Goal: Information Seeking & Learning: Learn about a topic

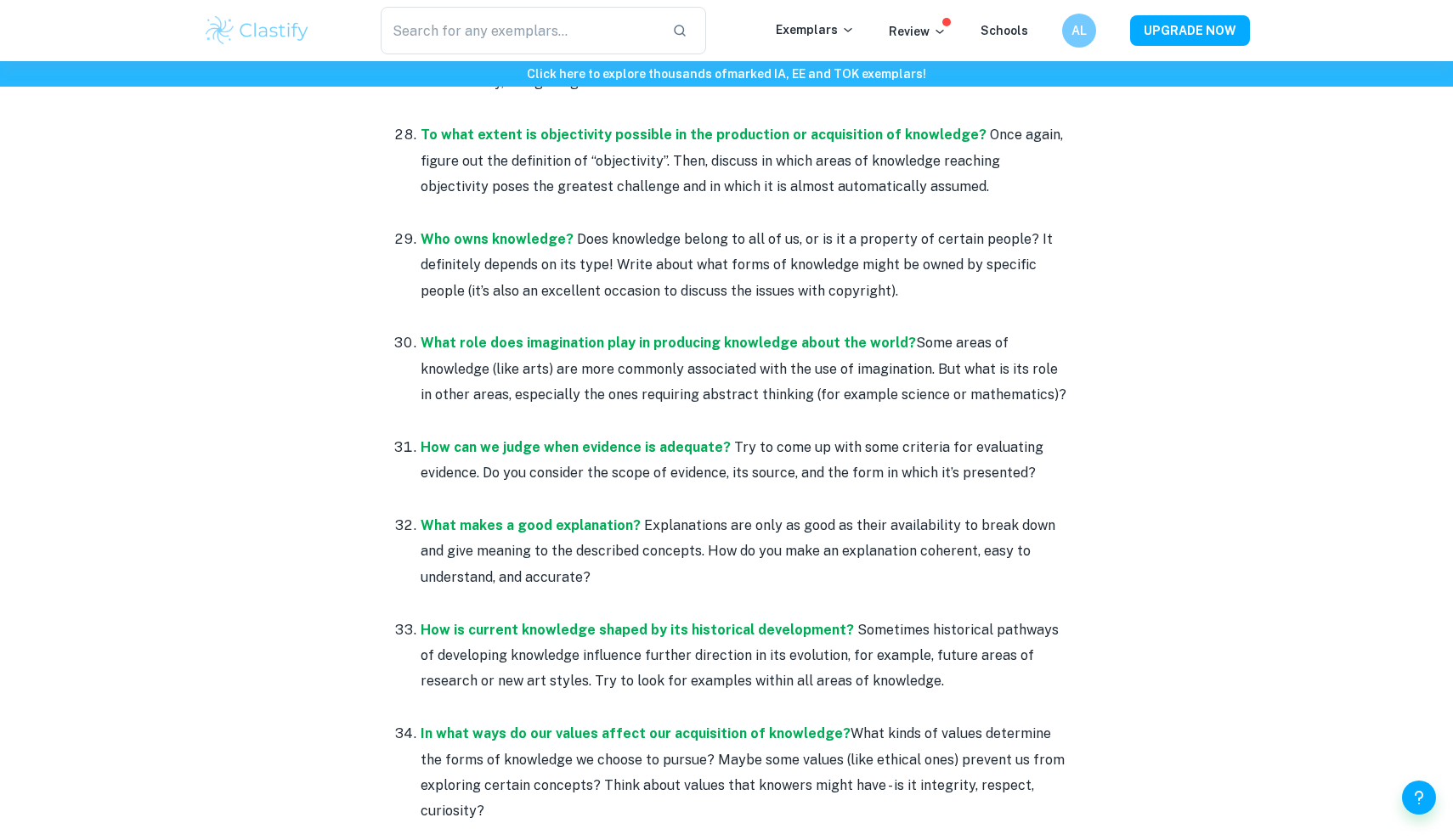
scroll to position [4410, 0]
click at [735, 306] on p at bounding box center [743, 318] width 646 height 25
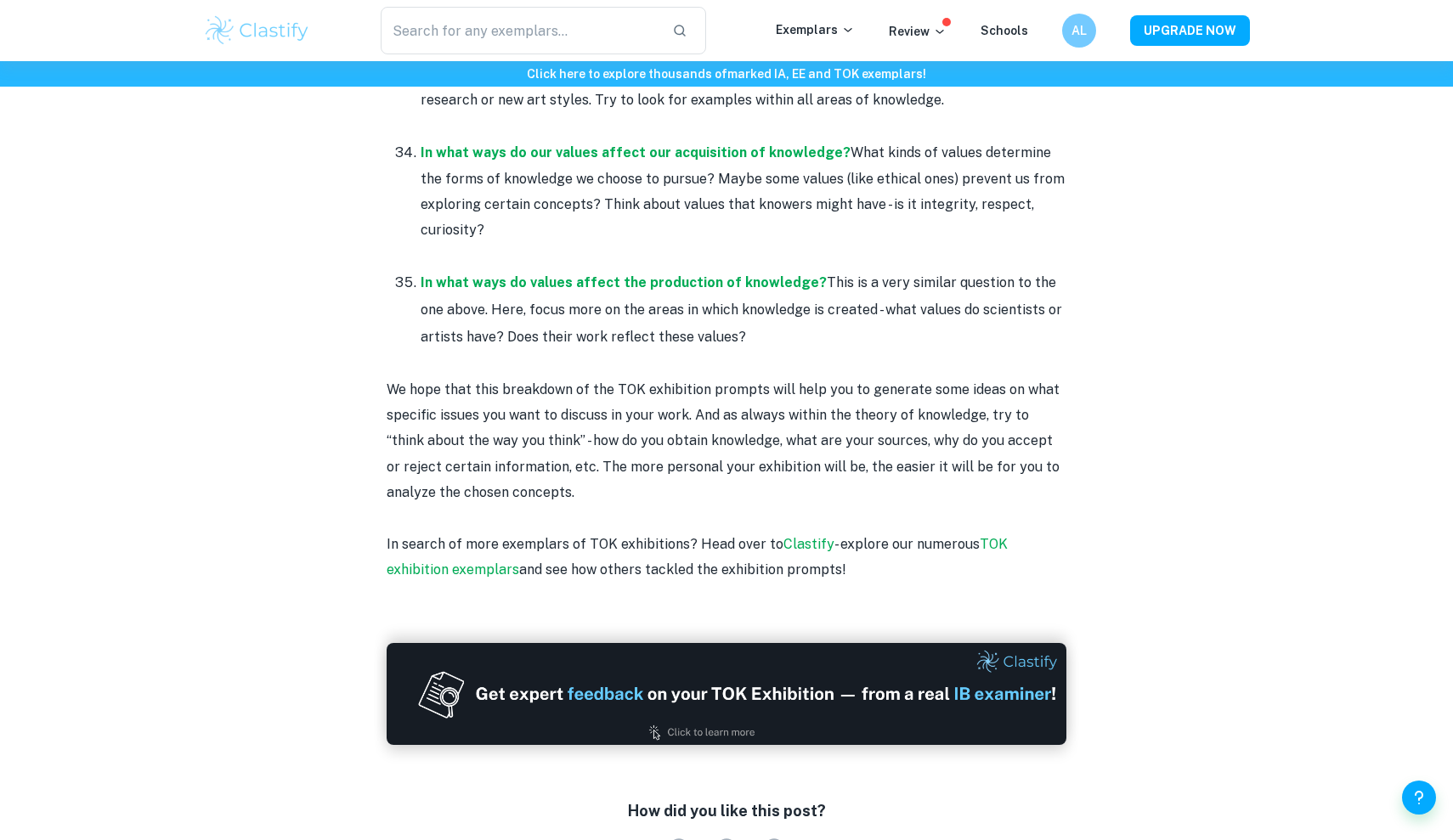
scroll to position [4978, 0]
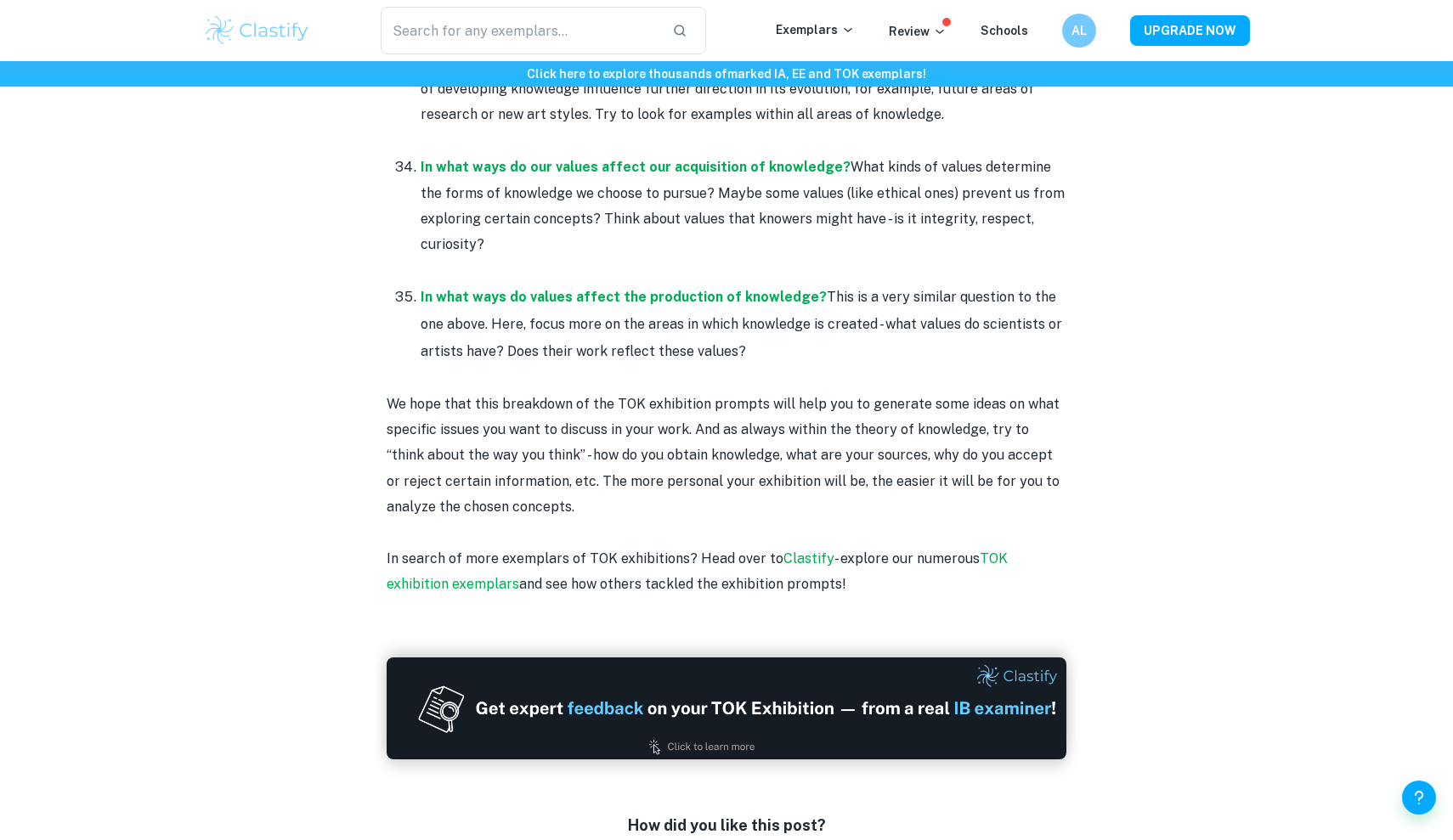
click at [544, 258] on p at bounding box center [743, 270] width 646 height 25
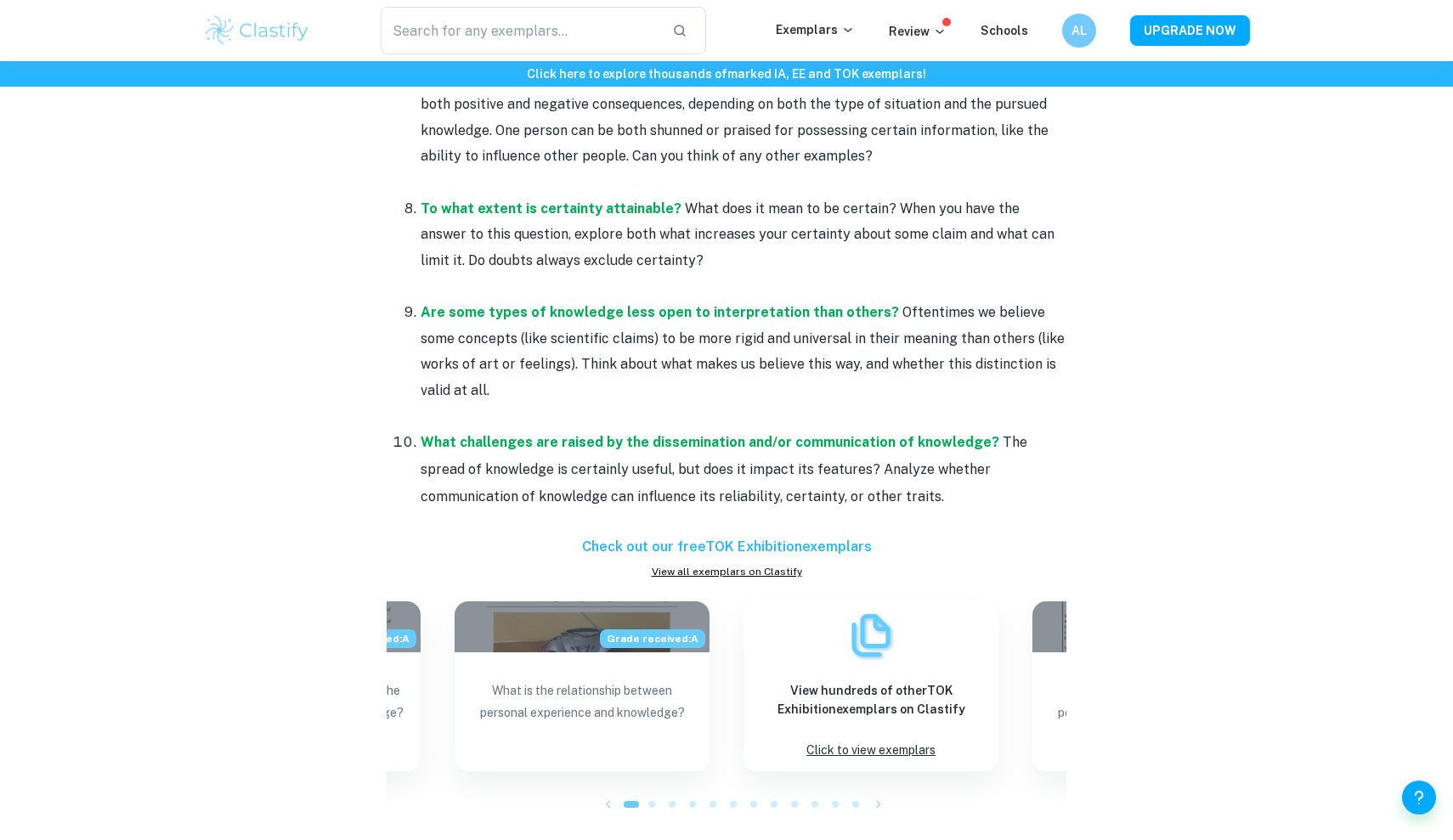
scroll to position [1543, 0]
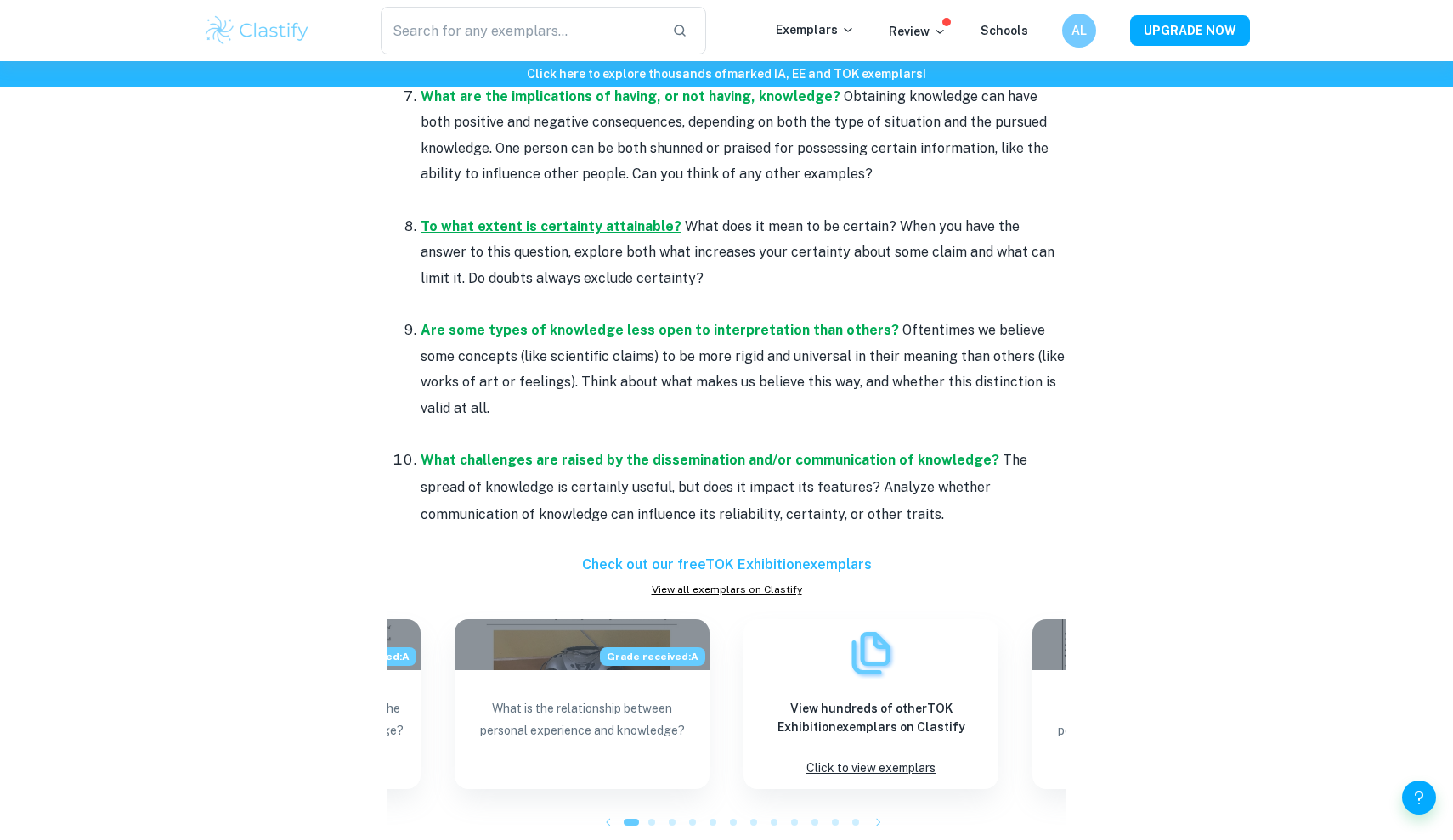
click at [520, 218] on strong "To what extent is certainty attainable?" at bounding box center [551, 226] width 261 height 17
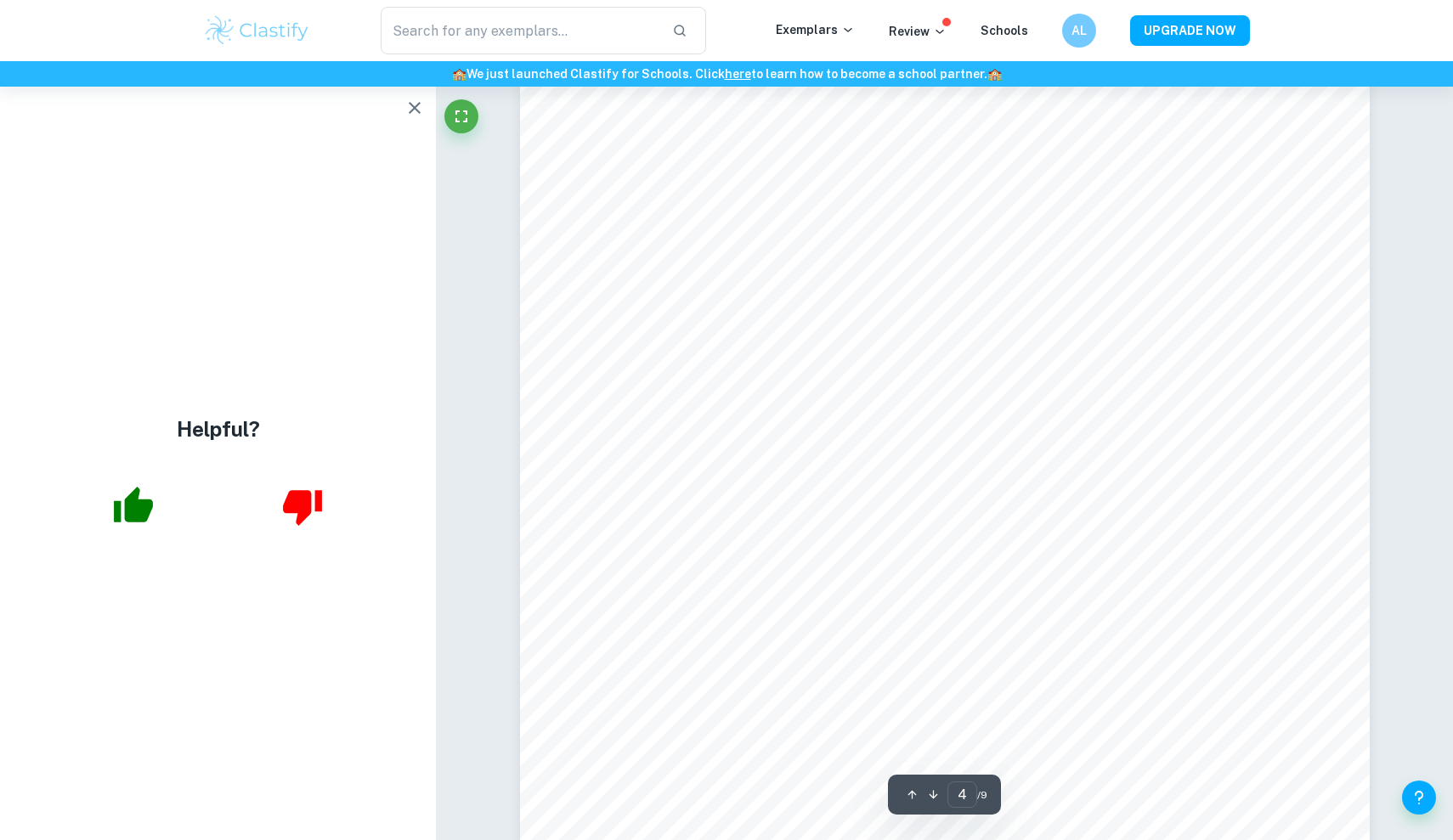
scroll to position [4191, 0]
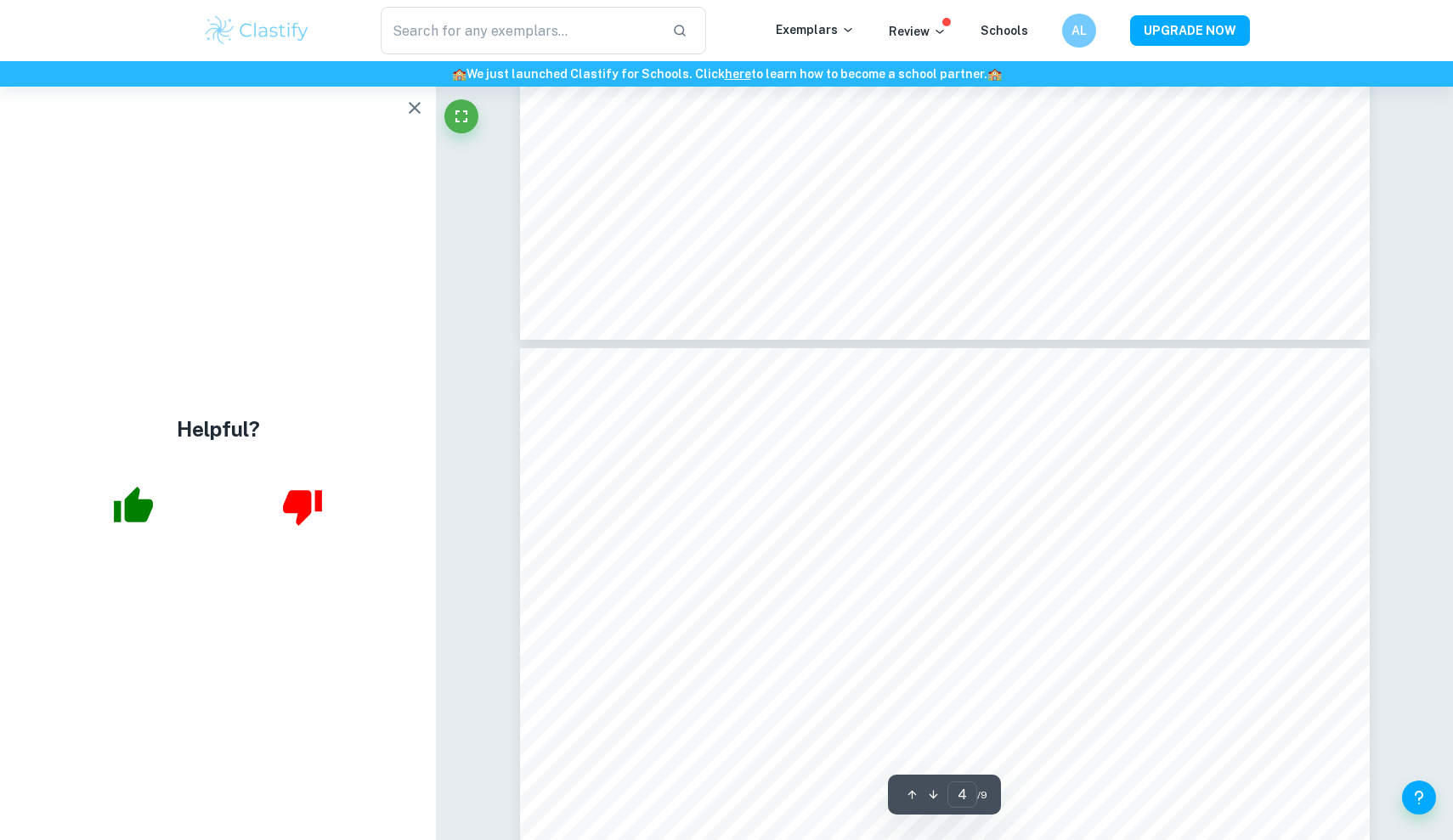
type input "5"
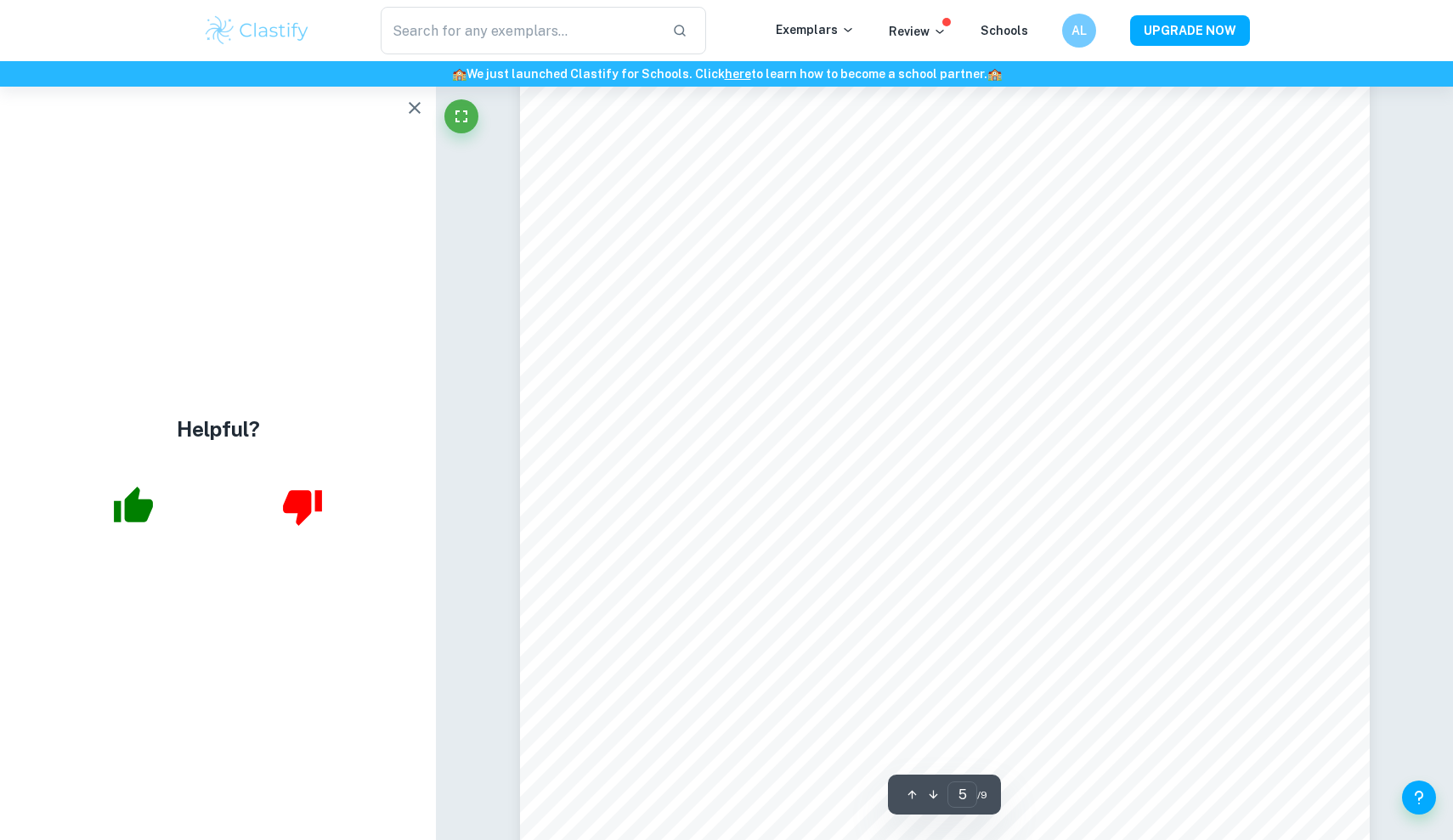
scroll to position [5486, 0]
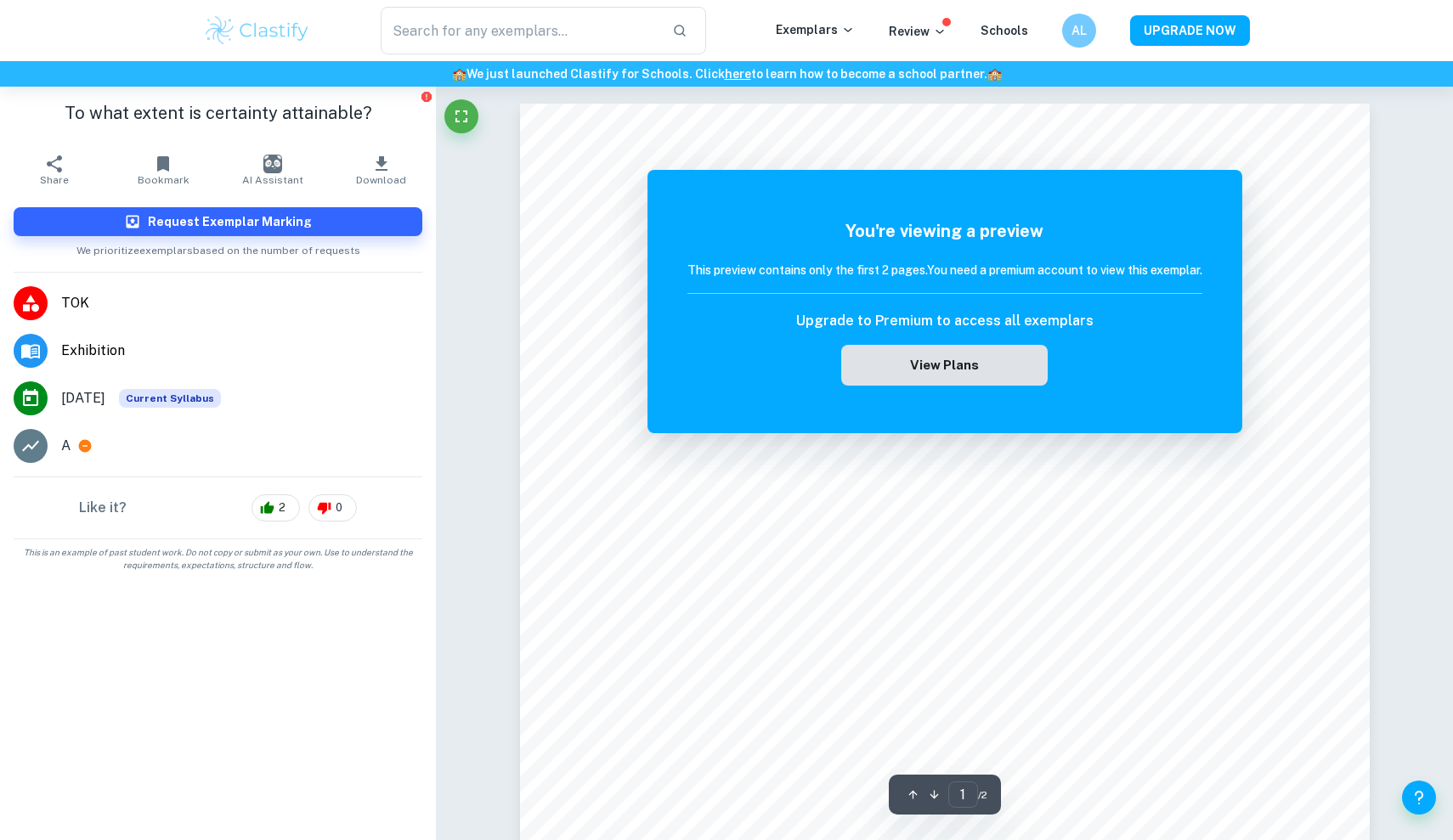
click at [944, 367] on button "View Plans" at bounding box center [944, 365] width 206 height 41
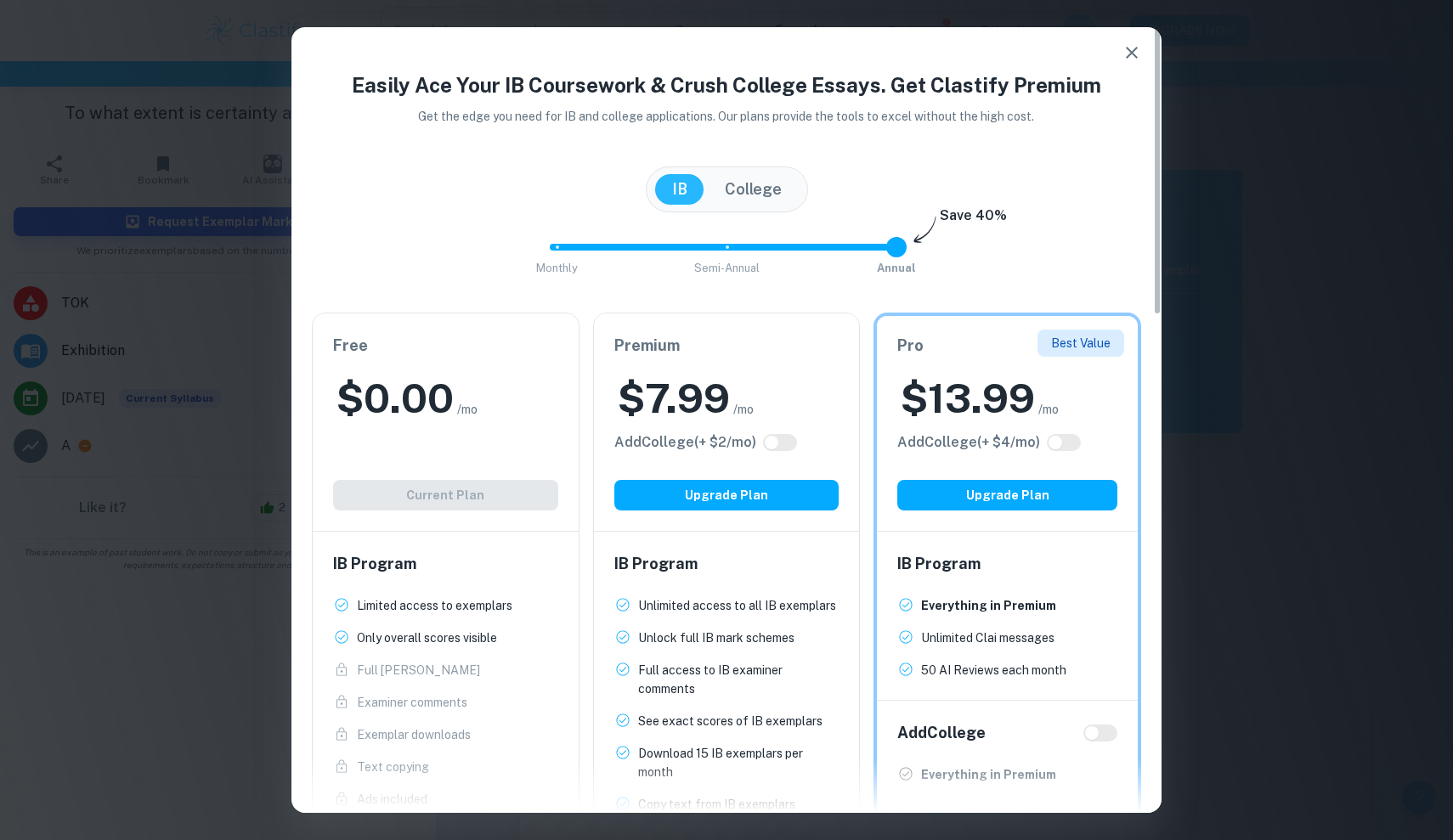
click at [1130, 58] on icon "button" at bounding box center [1131, 52] width 20 height 20
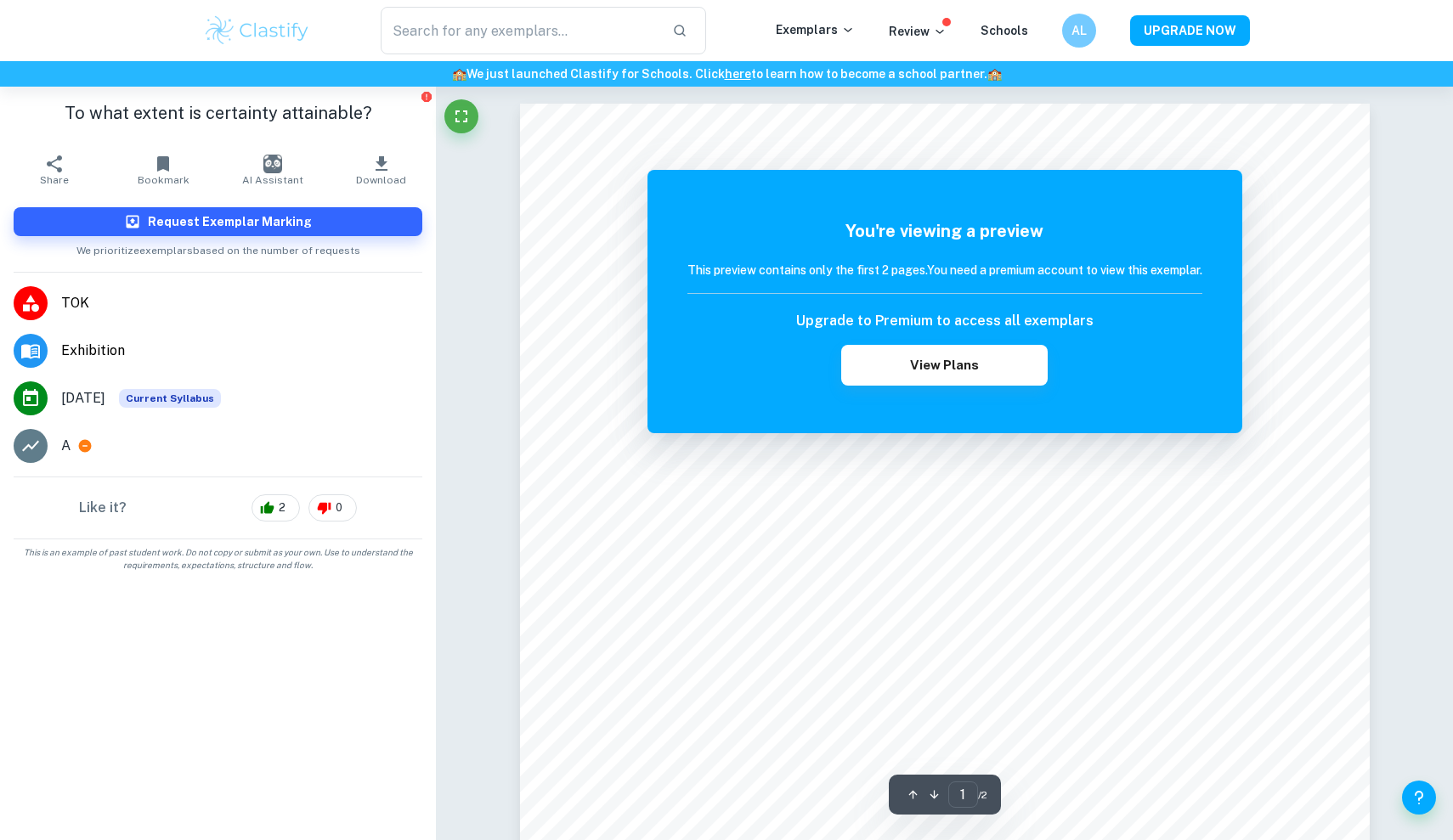
click at [686, 170] on div "You're viewing a preview This preview contains only the first 2 pages. You need…" at bounding box center [945, 301] width 594 height 263
